Goal: Task Accomplishment & Management: Use online tool/utility

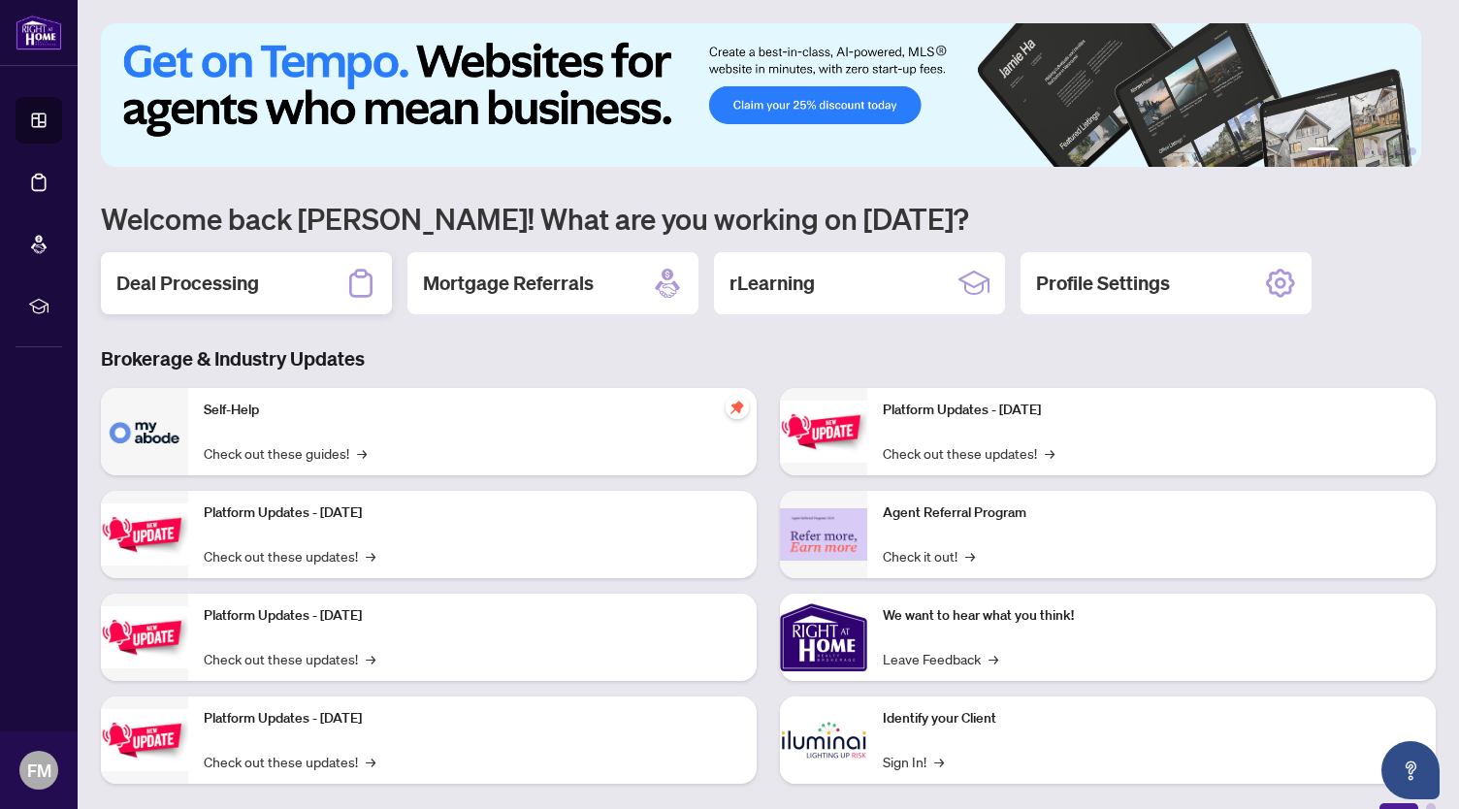
click at [277, 271] on div "Deal Processing" at bounding box center [246, 283] width 291 height 62
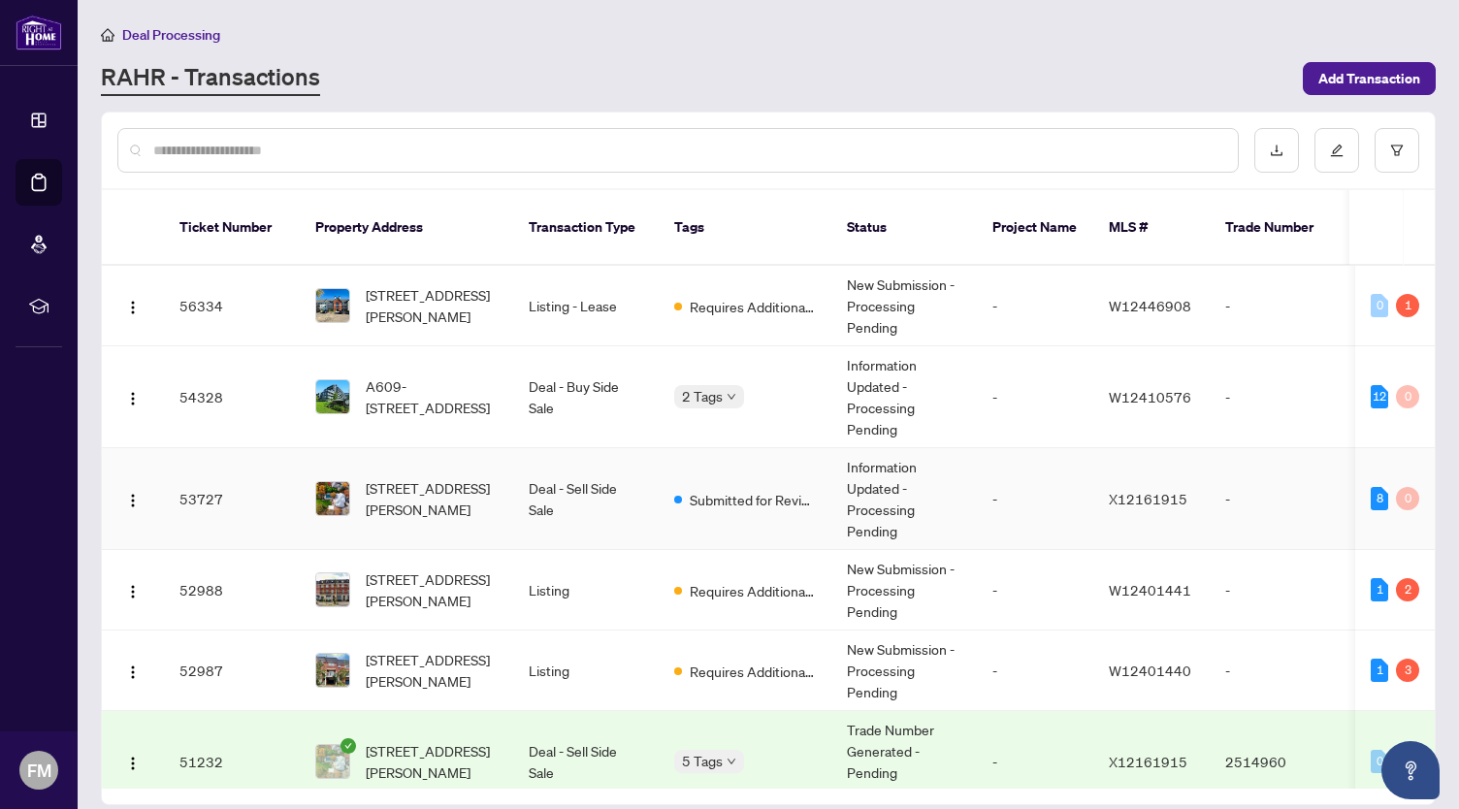
click at [434, 477] on span "[STREET_ADDRESS][PERSON_NAME]" at bounding box center [432, 498] width 132 height 43
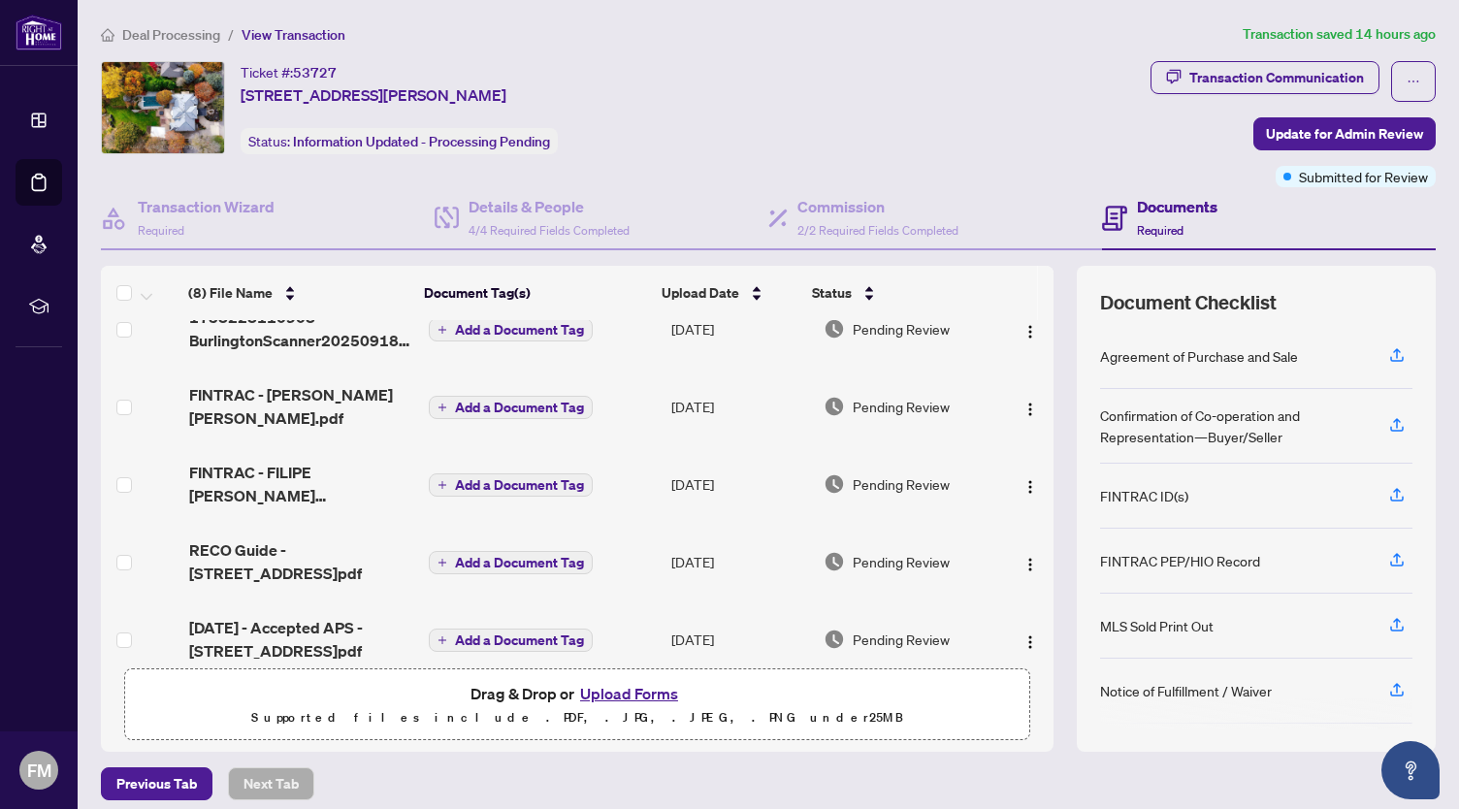
scroll to position [262, 0]
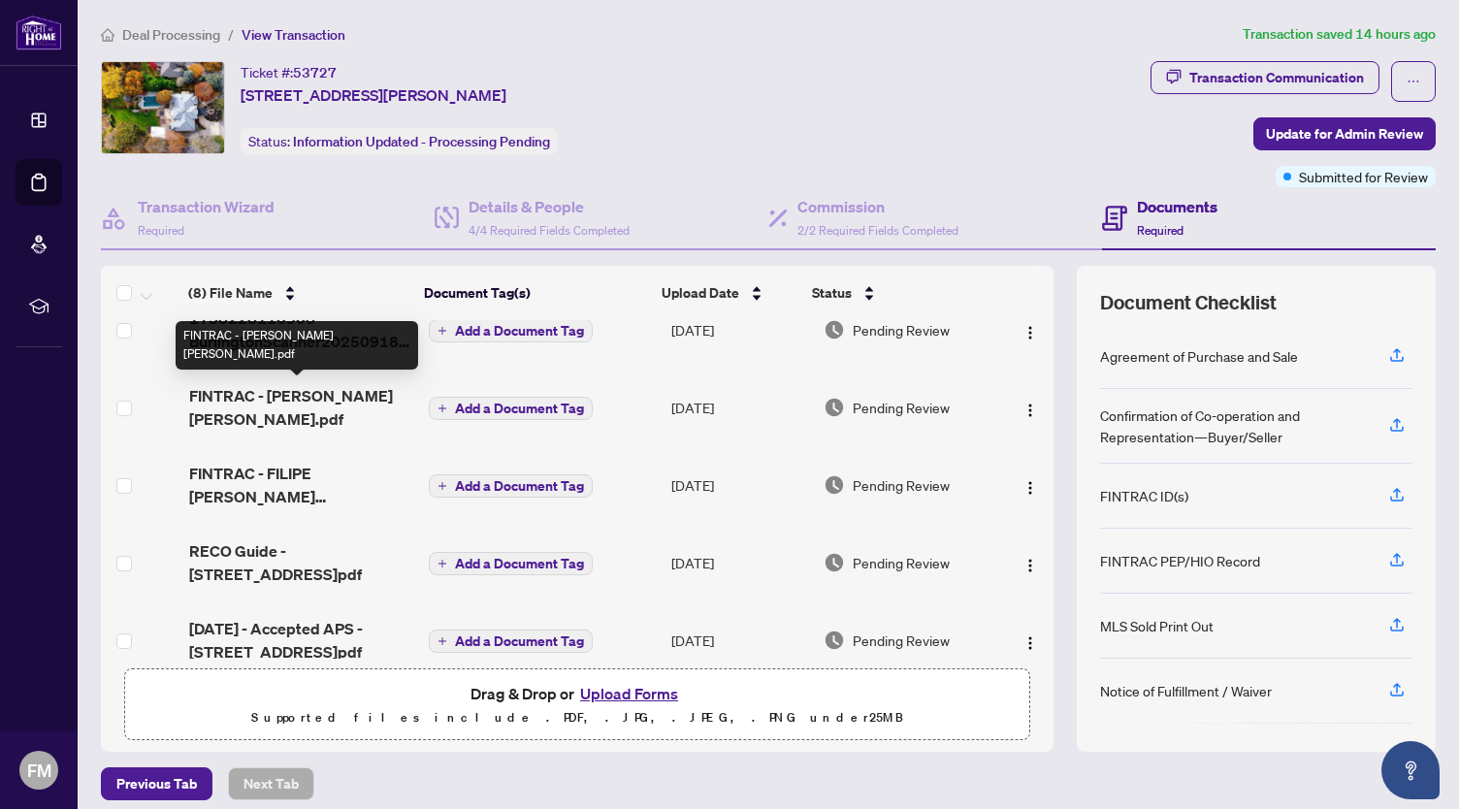
click at [330, 409] on span "FINTRAC - [PERSON_NAME] [PERSON_NAME].pdf" at bounding box center [301, 407] width 224 height 47
